Goal: Task Accomplishment & Management: Manage account settings

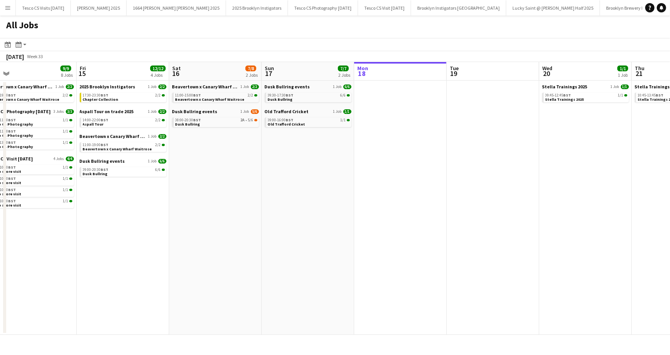
scroll to position [0, 192]
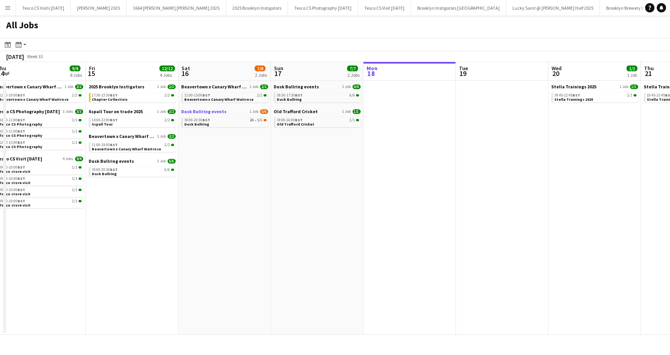
click at [208, 111] on span "Dusk Bullring events" at bounding box center [204, 111] width 45 height 6
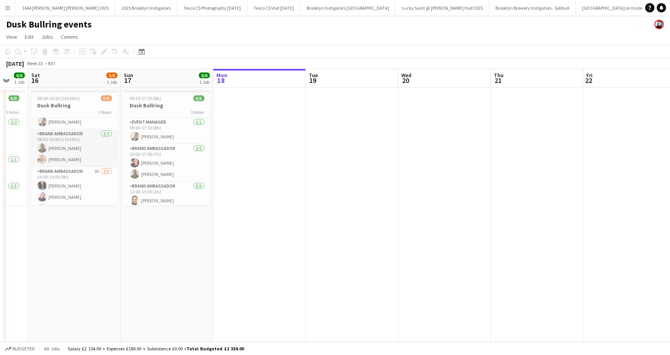
scroll to position [25, 0]
click at [64, 109] on div "3 Roles" at bounding box center [74, 112] width 87 height 6
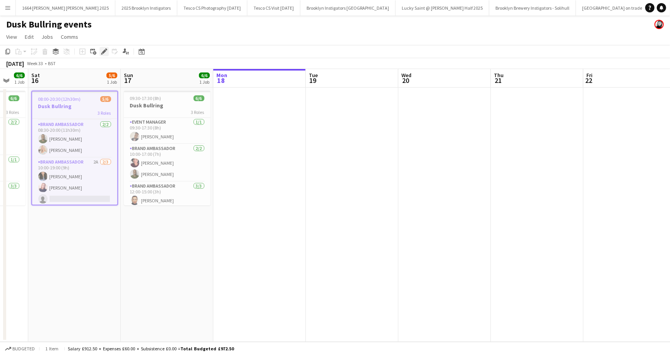
click at [104, 52] on icon at bounding box center [104, 52] width 4 height 4
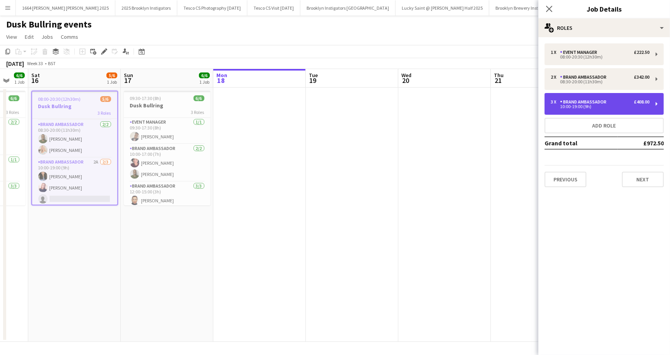
click at [581, 108] on div "10:00-19:00 (9h)" at bounding box center [600, 107] width 99 height 4
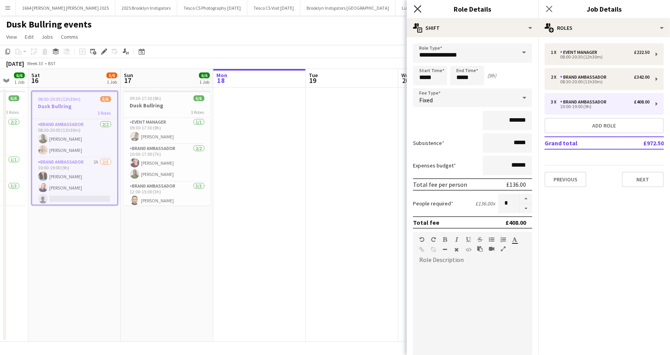
click at [419, 7] on icon "Close pop-in" at bounding box center [417, 8] width 7 height 7
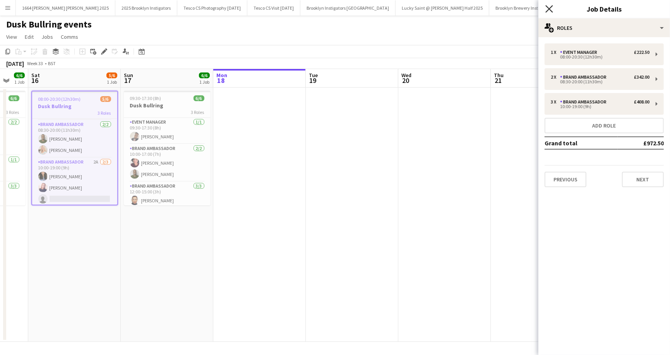
click at [548, 8] on icon at bounding box center [549, 8] width 7 height 7
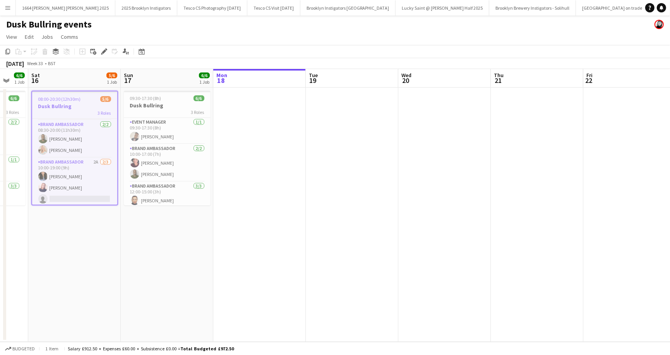
click at [239, 31] on app-page-menu "View Day view expanded Day view collapsed Month view Date picker Jump to [DATE]…" at bounding box center [335, 37] width 670 height 15
